Goal: Task Accomplishment & Management: Complete application form

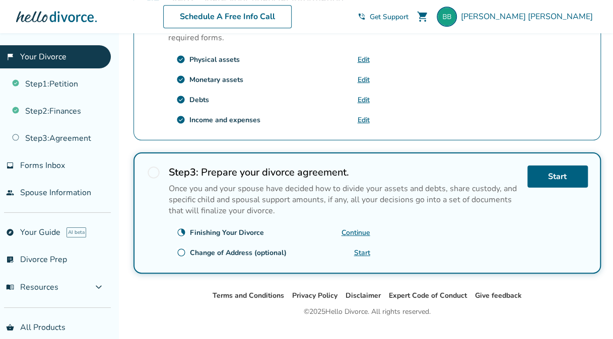
scroll to position [388, 0]
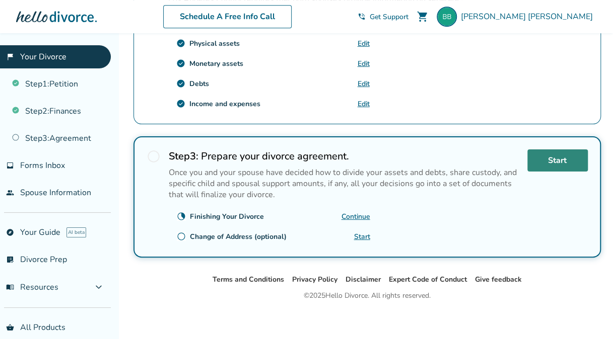
click at [552, 157] on link "Start" at bounding box center [557, 161] width 60 height 22
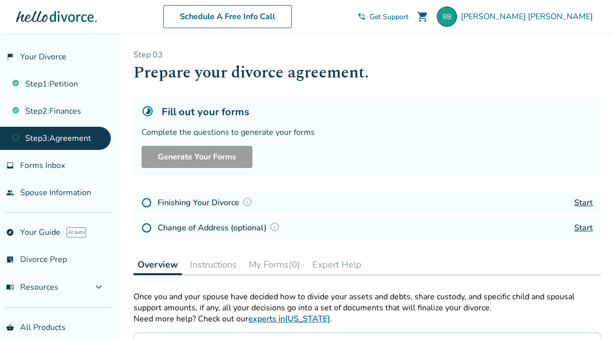
click at [580, 198] on link "Start" at bounding box center [583, 202] width 19 height 11
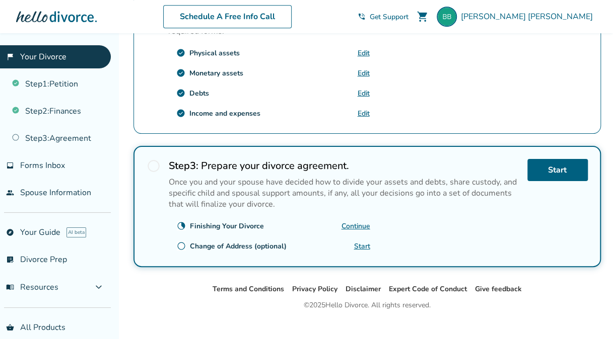
scroll to position [388, 0]
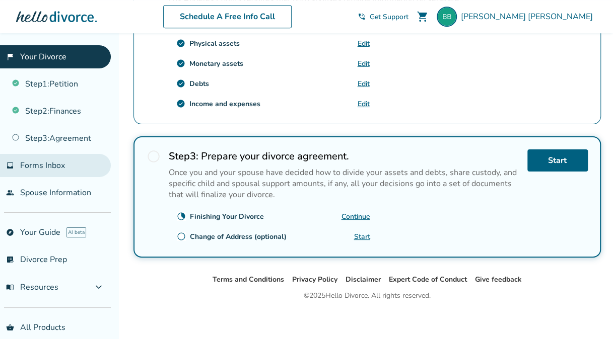
click at [20, 169] on span "Forms Inbox" at bounding box center [42, 165] width 45 height 11
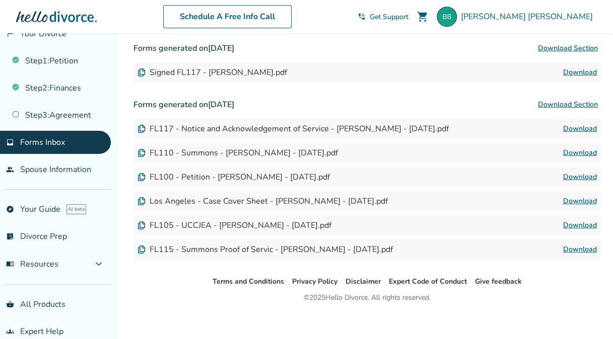
scroll to position [36, 0]
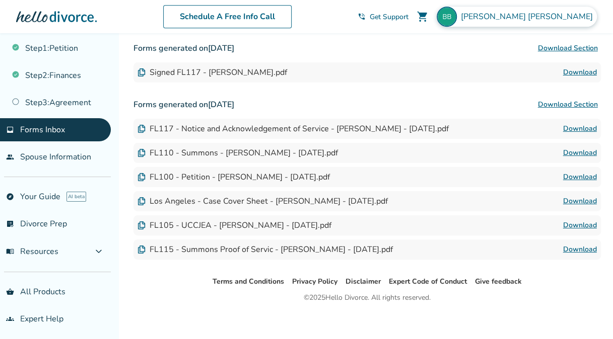
click at [568, 21] on span "[PERSON_NAME]" at bounding box center [529, 16] width 136 height 11
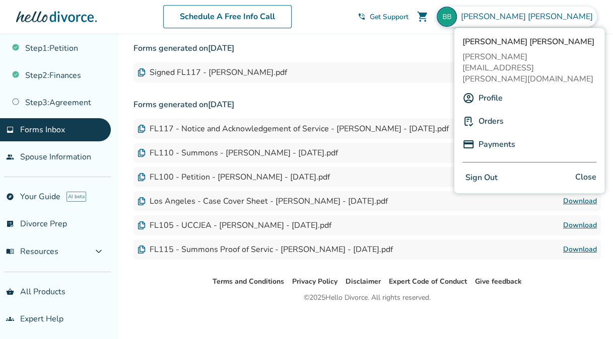
click at [483, 171] on button "Sign Out" at bounding box center [481, 178] width 38 height 15
